Goal: Find specific page/section: Find specific page/section

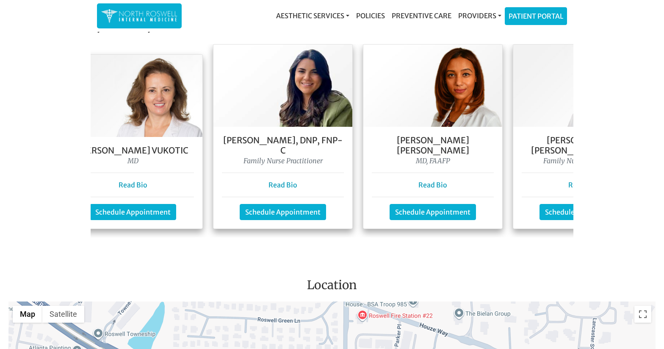
scroll to position [0, 37]
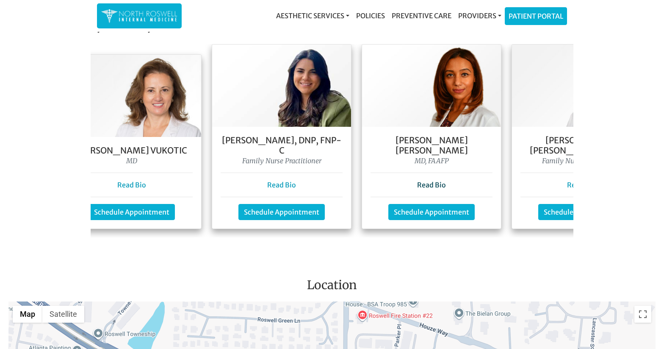
click at [441, 180] on link "Read Bio" at bounding box center [431, 184] width 29 height 8
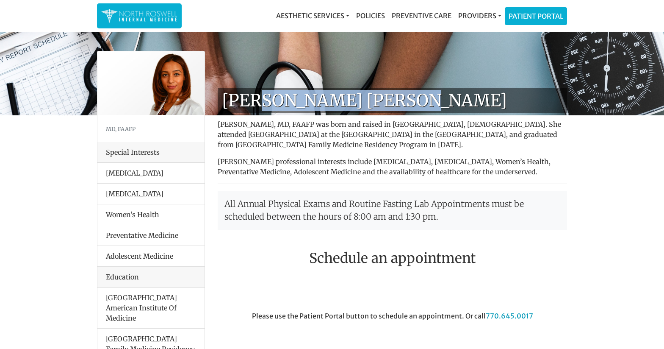
drag, startPoint x: 253, startPoint y: 101, endPoint x: 403, endPoint y: 99, distance: 150.4
click at [403, 99] on h1 "[PERSON_NAME] [PERSON_NAME]" at bounding box center [393, 100] width 350 height 25
copy h1 "[PERSON_NAME]"
